Goal: Task Accomplishment & Management: Manage account settings

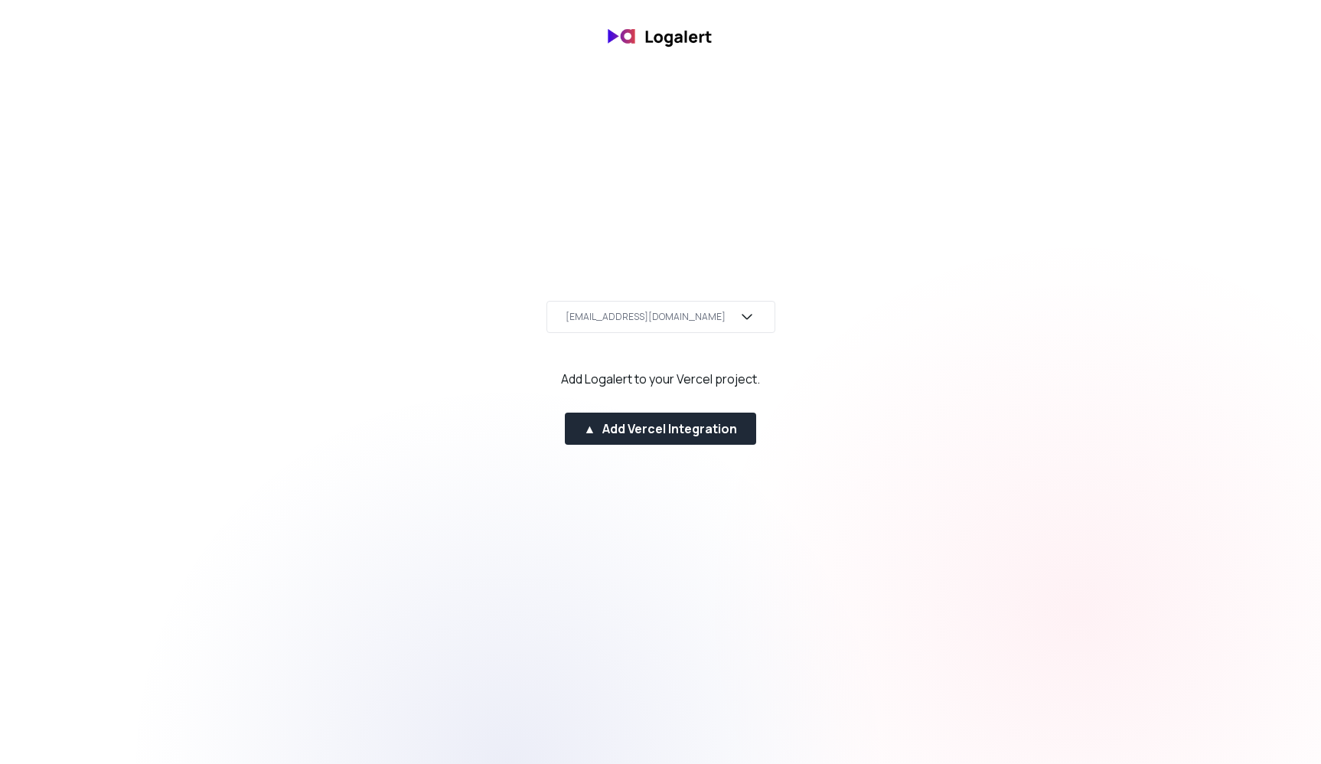
click at [690, 323] on div "[EMAIL_ADDRESS][DOMAIN_NAME]" at bounding box center [660, 317] width 229 height 32
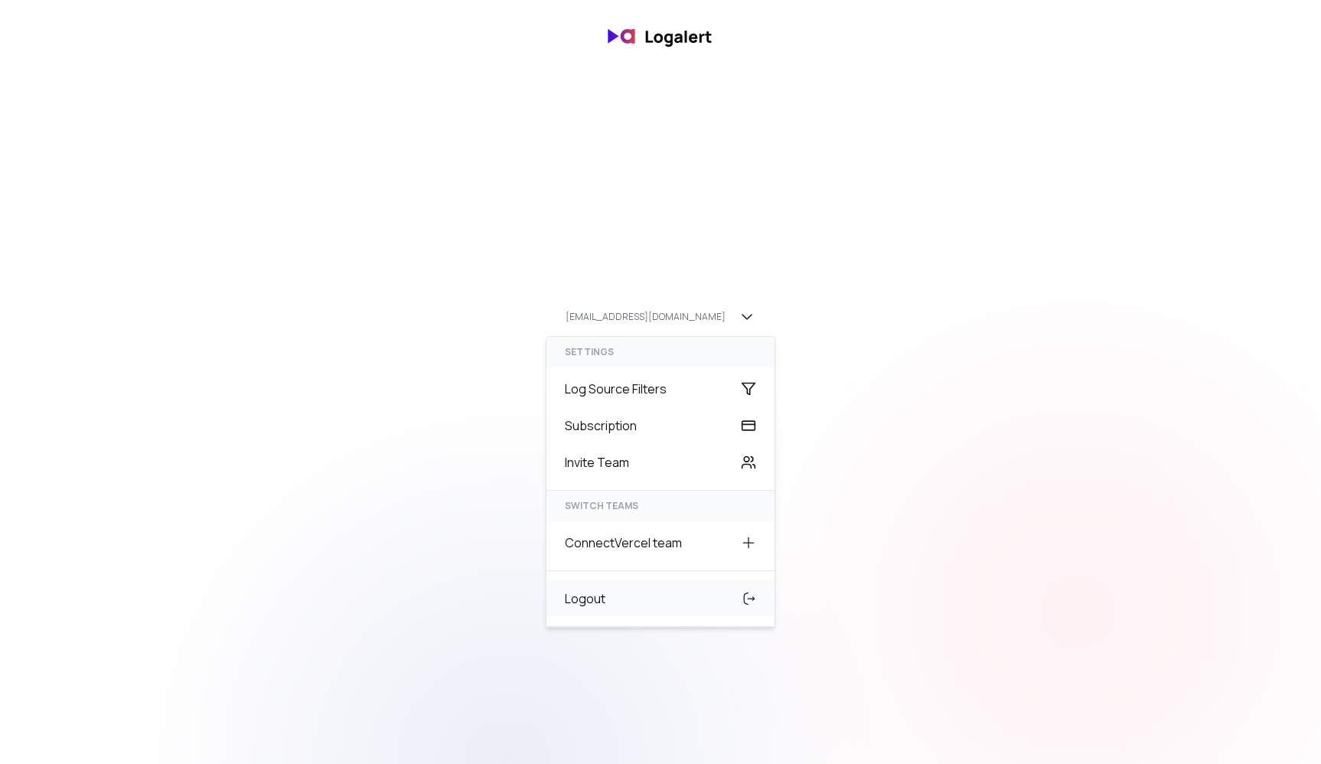
click at [610, 608] on div "Logout" at bounding box center [660, 598] width 228 height 37
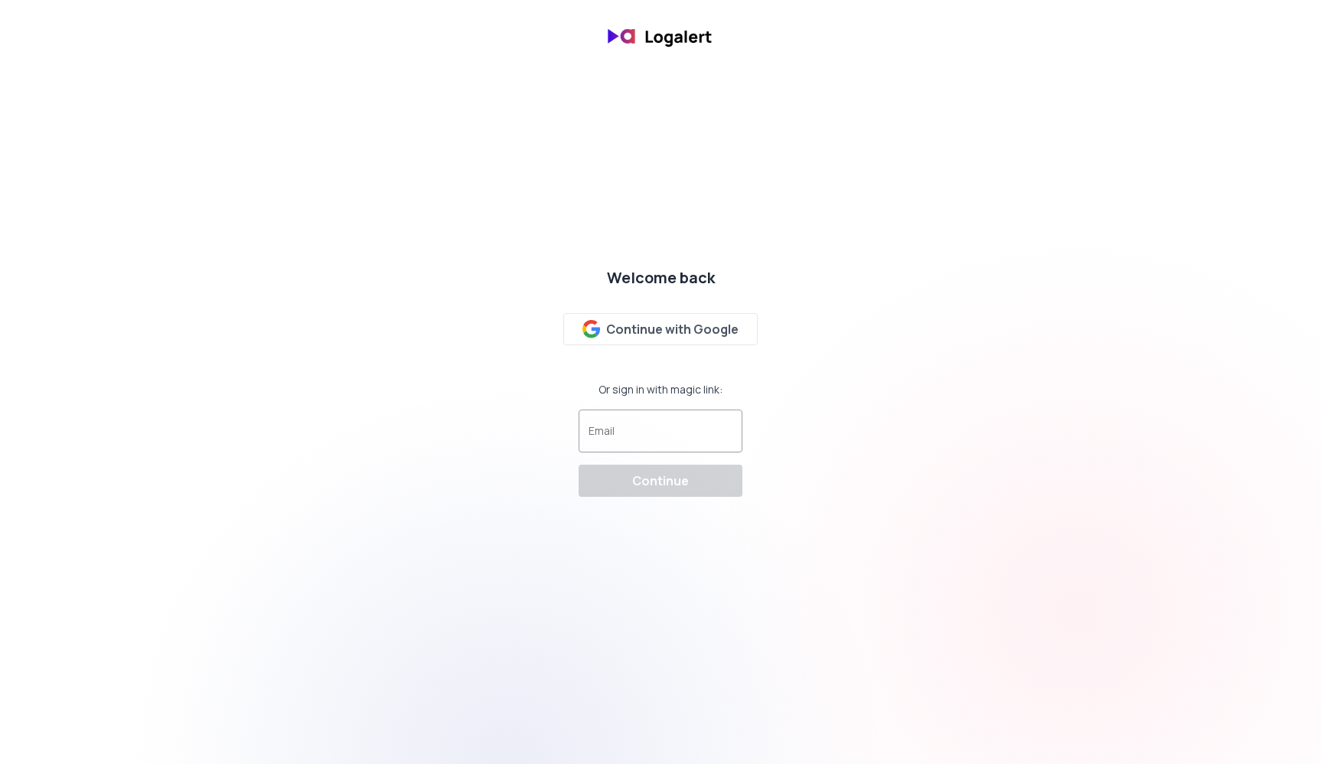
click at [661, 453] on div "Welcome back Continue with Google Or sign in with magic link: Email Continue" at bounding box center [660, 382] width 176 height 242
click at [670, 443] on input "Email" at bounding box center [660, 437] width 144 height 15
type input "hello@soleystudios.io"
click at [670, 487] on div "Continue" at bounding box center [660, 480] width 57 height 18
